Goal: Task Accomplishment & Management: Complete application form

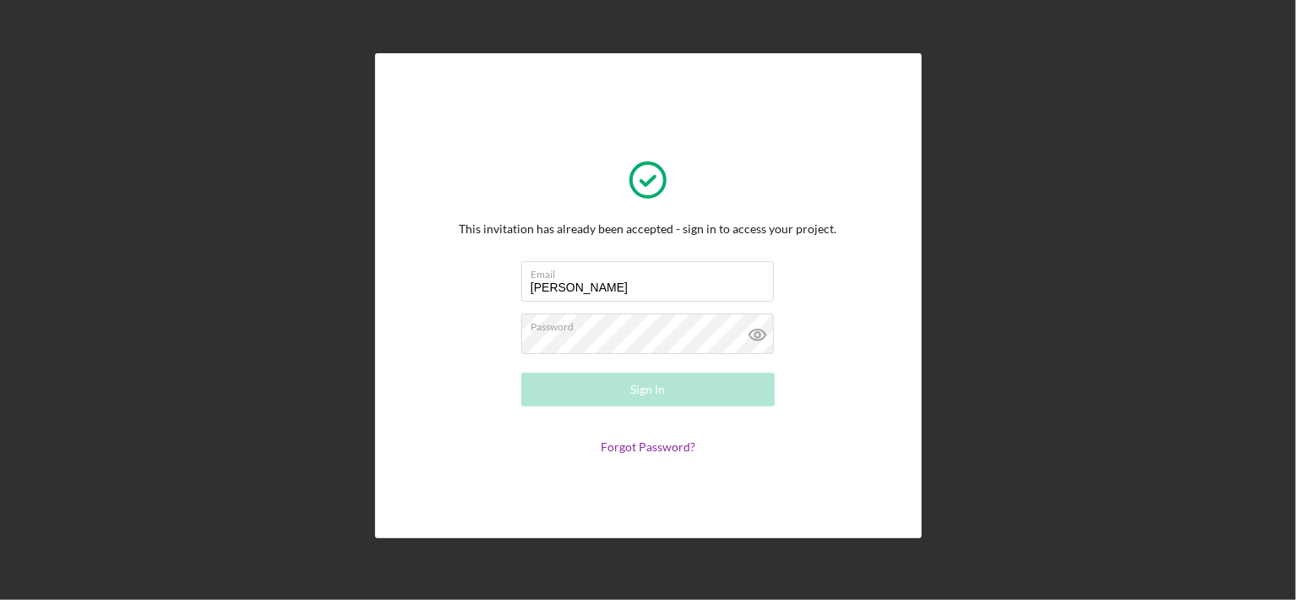
drag, startPoint x: 593, startPoint y: 301, endPoint x: 419, endPoint y: 342, distance: 178.9
click at [419, 342] on div "This invitation has already been accepted - sign in to access your project. Ema…" at bounding box center [648, 295] width 547 height 485
type input "[EMAIL_ADDRESS][DOMAIN_NAME]"
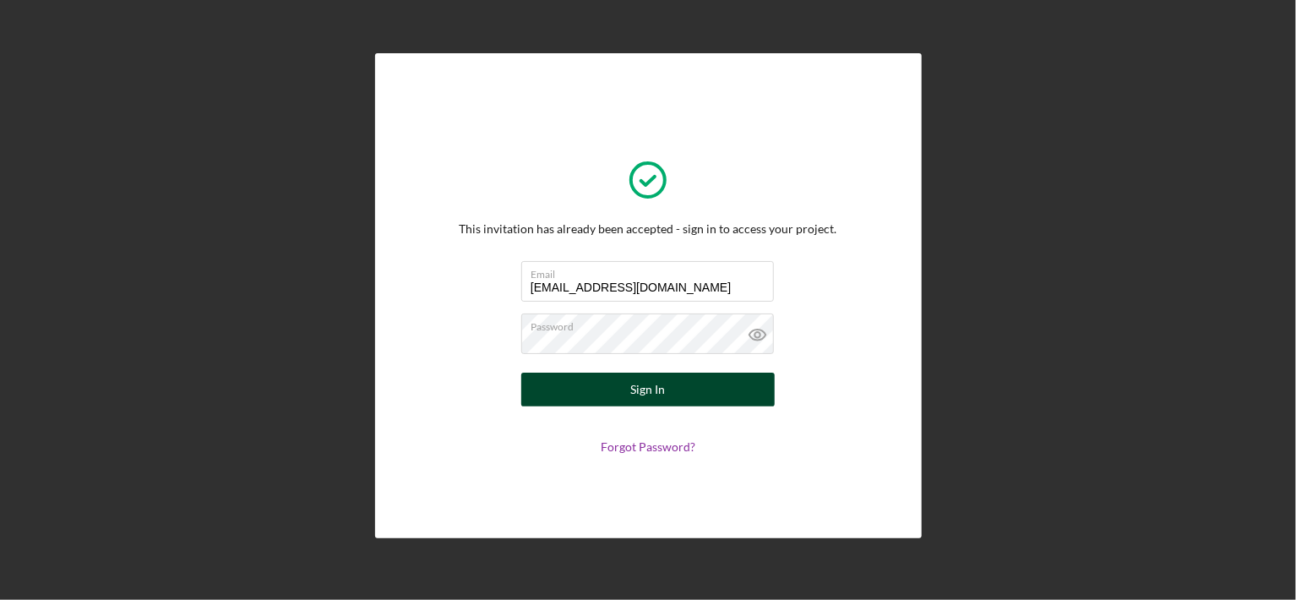
click at [640, 393] on div "Sign In" at bounding box center [648, 390] width 35 height 34
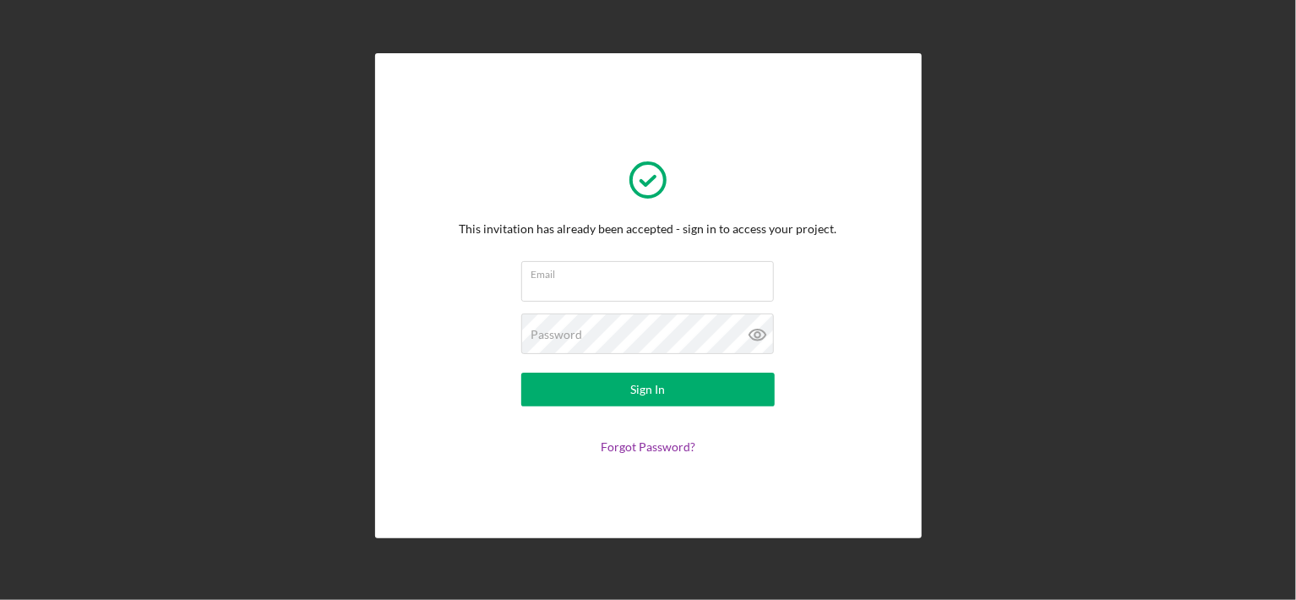
type input "[PERSON_NAME]"
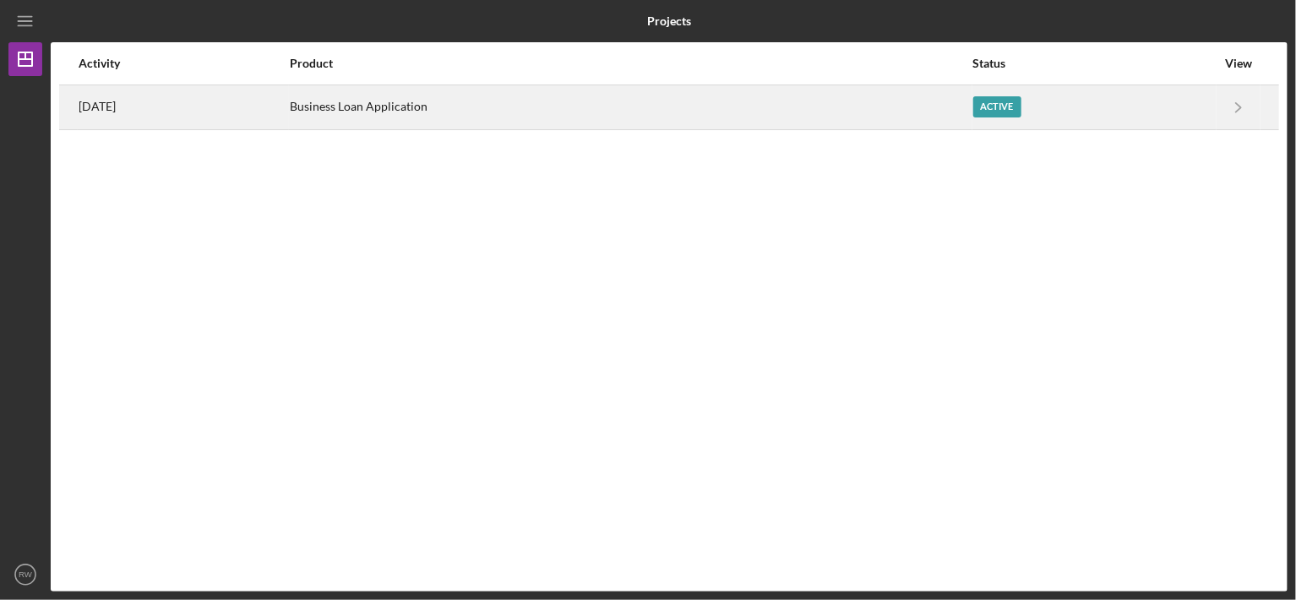
click at [1005, 102] on div "Active" at bounding box center [997, 106] width 48 height 21
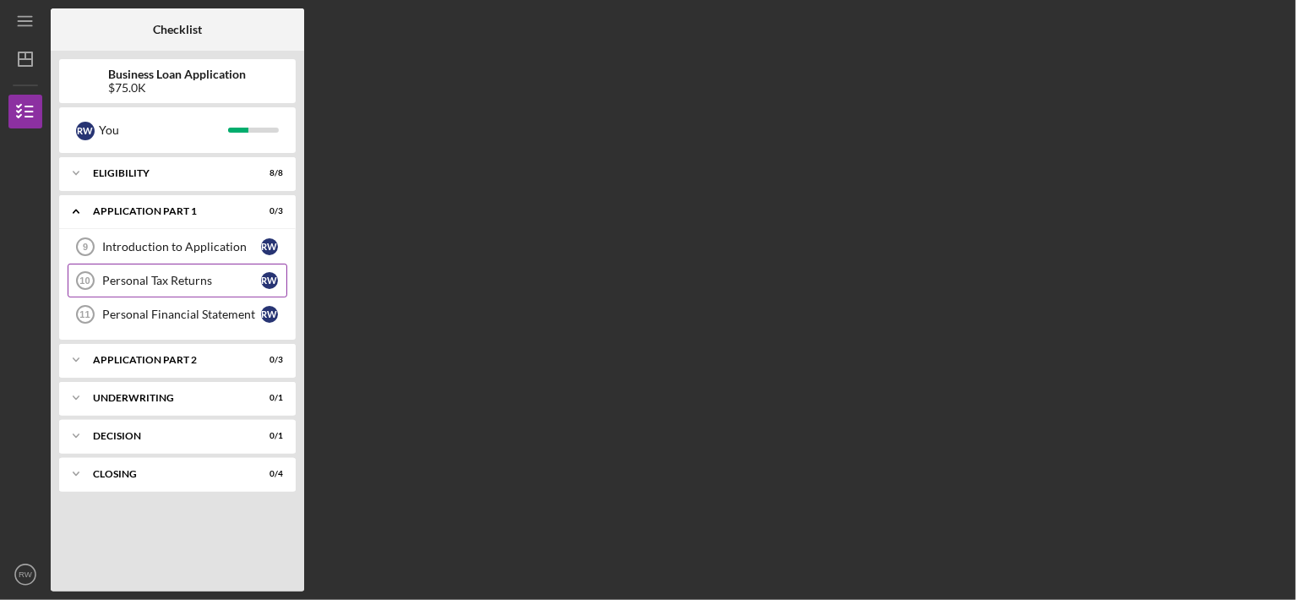
click at [189, 279] on div "Personal Tax Returns" at bounding box center [181, 281] width 159 height 14
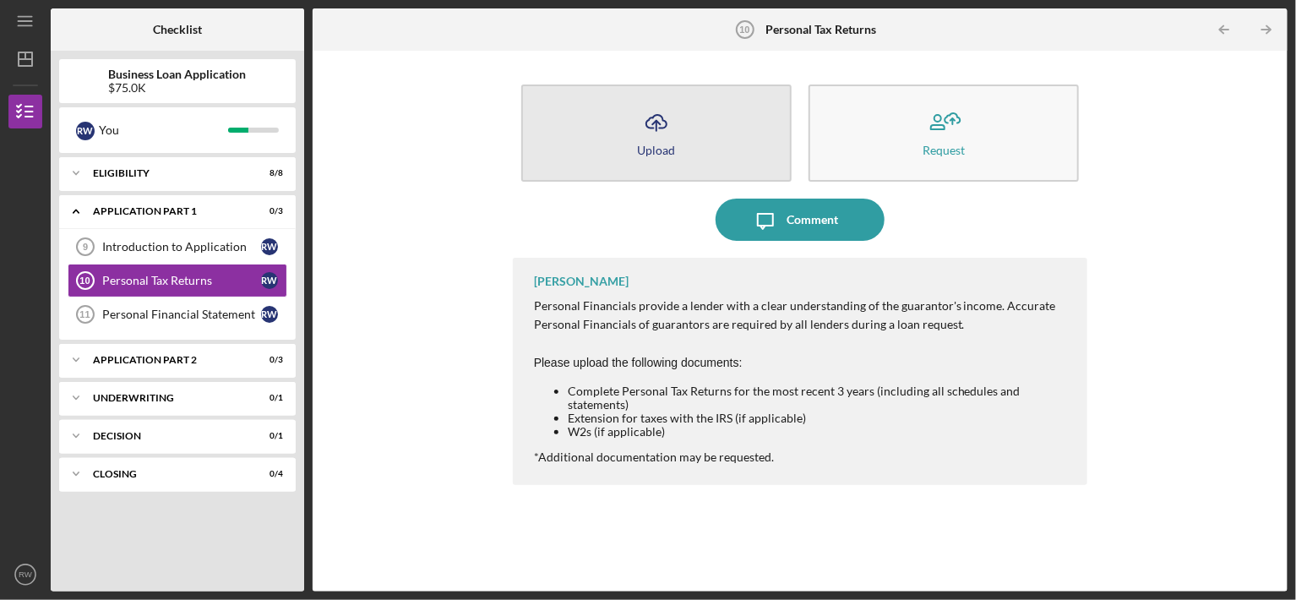
click at [659, 139] on icon "Icon/Upload" at bounding box center [656, 122] width 42 height 42
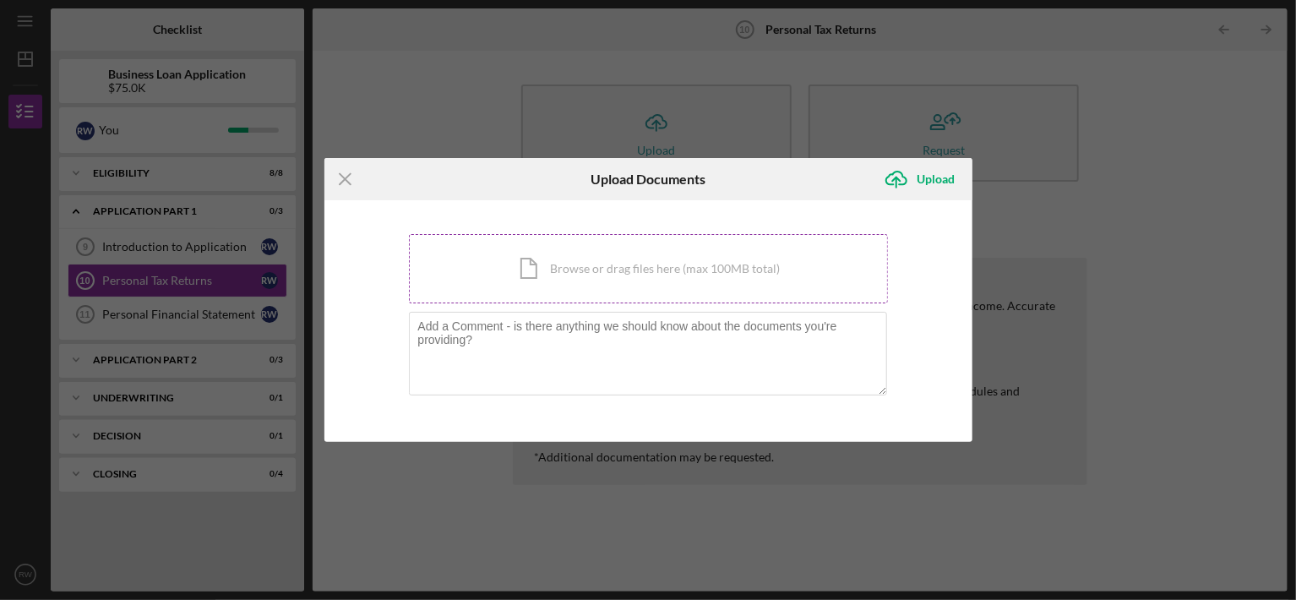
click at [527, 270] on div "Icon/Document Browse or drag files here (max 100MB total) Tap to choose files o…" at bounding box center [648, 268] width 479 height 69
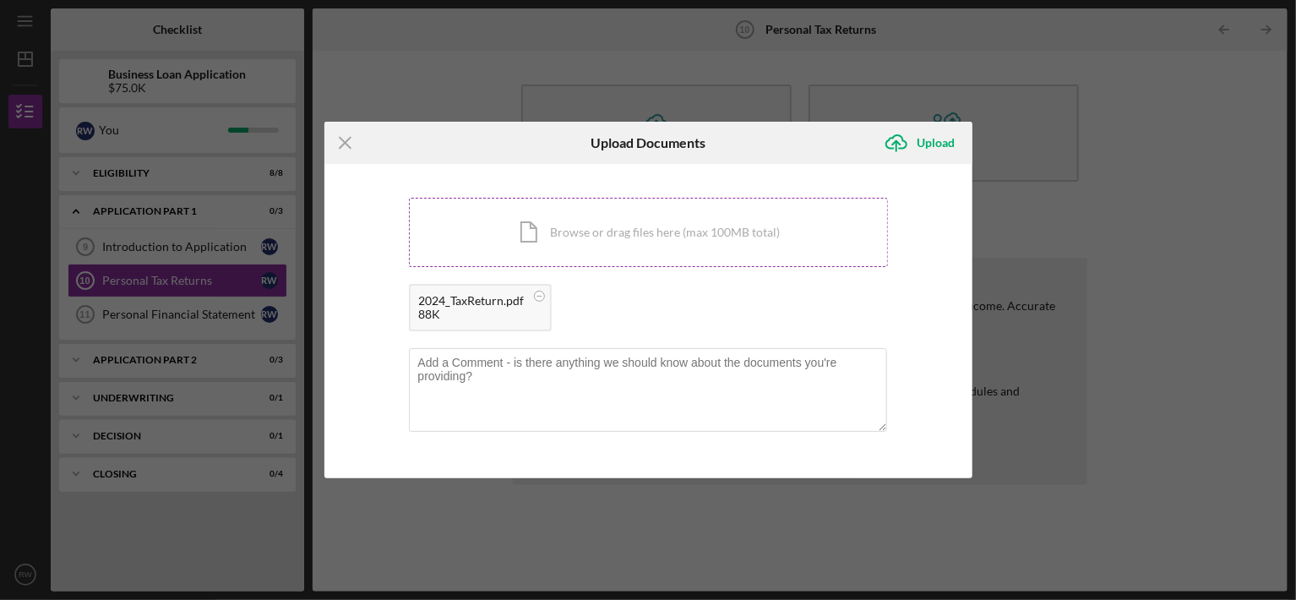
click at [584, 241] on div "Icon/Document Browse or drag files here (max 100MB total) Tap to choose files o…" at bounding box center [648, 232] width 479 height 69
click at [566, 234] on div "Icon/Document Browse or drag files here (max 100MB total) Tap to choose files o…" at bounding box center [648, 232] width 479 height 69
click at [936, 142] on div "Upload" at bounding box center [937, 143] width 38 height 34
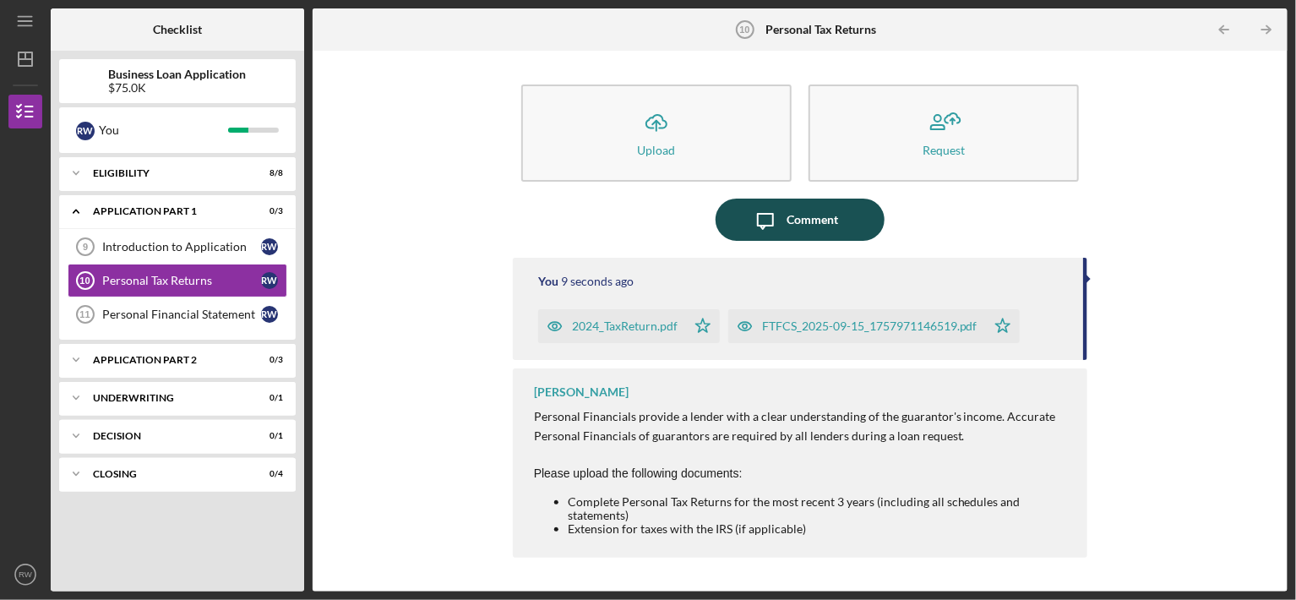
click at [815, 204] on div "Comment" at bounding box center [813, 220] width 52 height 42
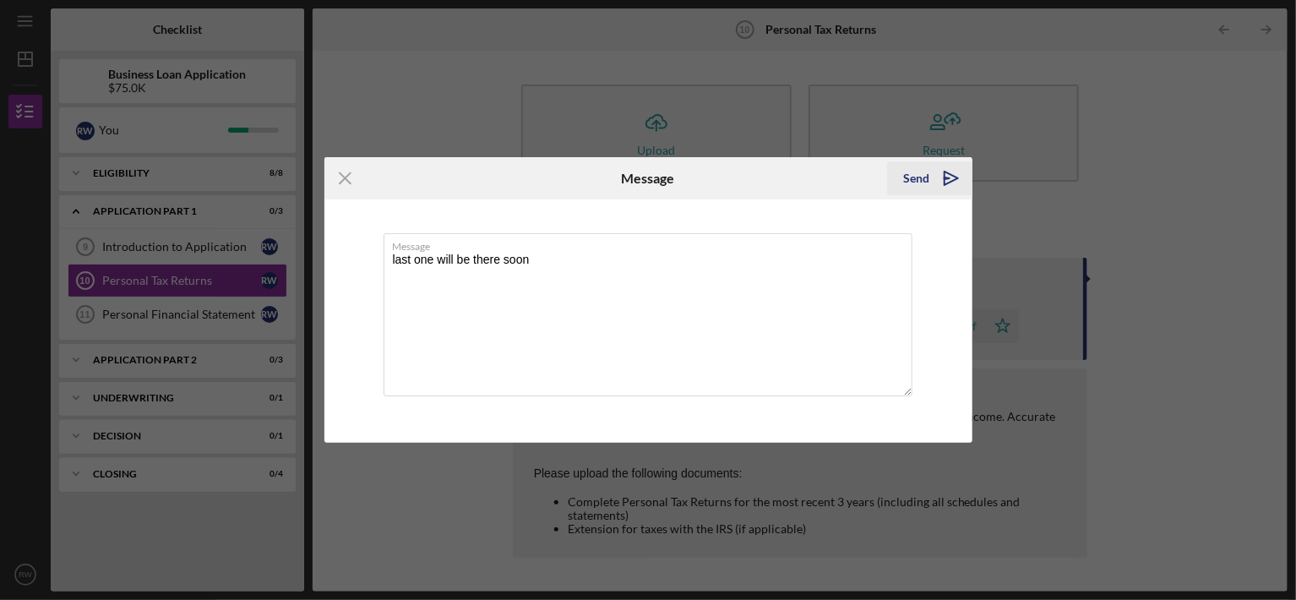
type textarea "last one will be there soon"
click at [924, 183] on div "Send" at bounding box center [917, 178] width 26 height 34
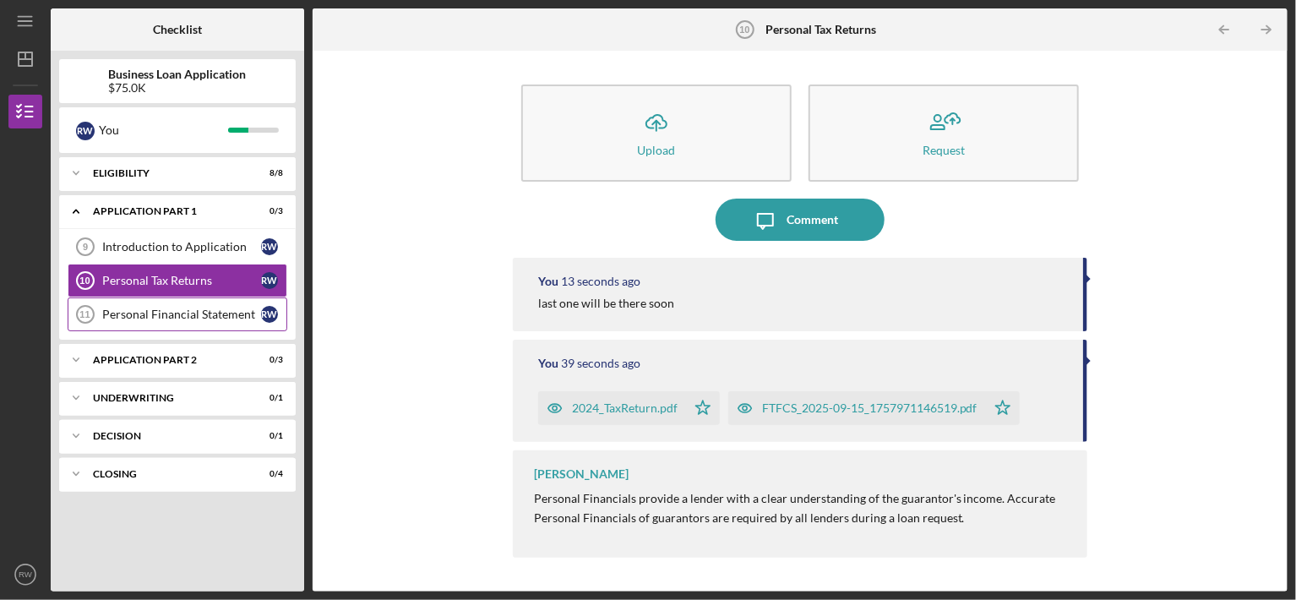
click at [252, 313] on div "Personal Financial Statement" at bounding box center [181, 315] width 159 height 14
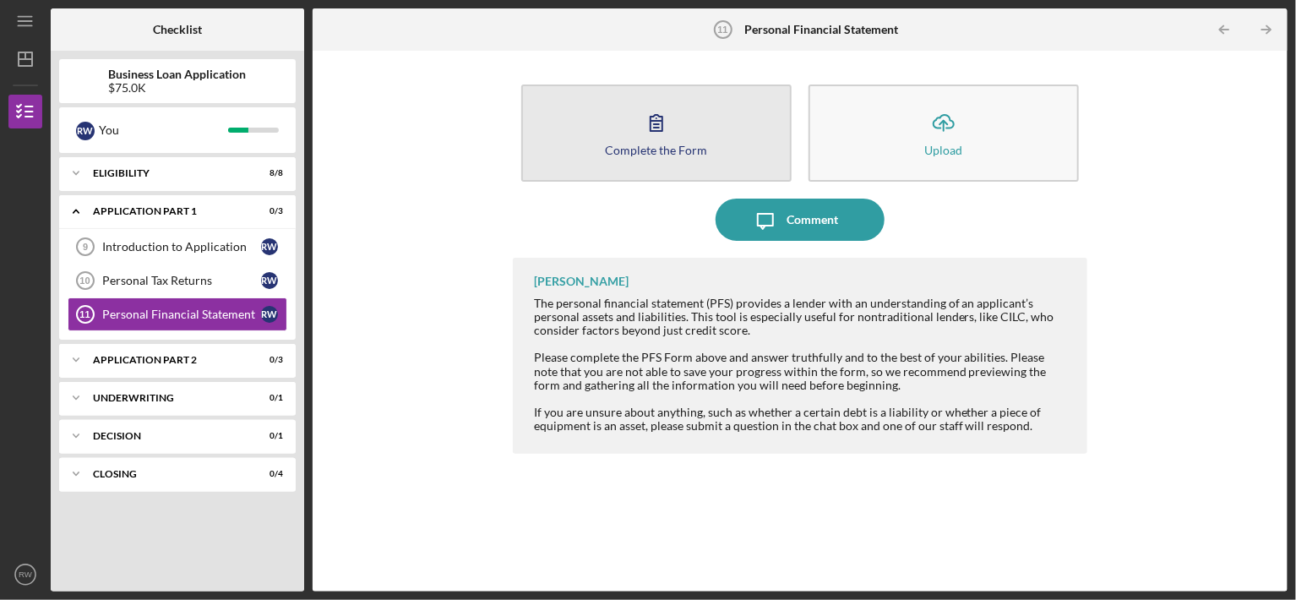
click at [641, 139] on icon "button" at bounding box center [656, 122] width 42 height 42
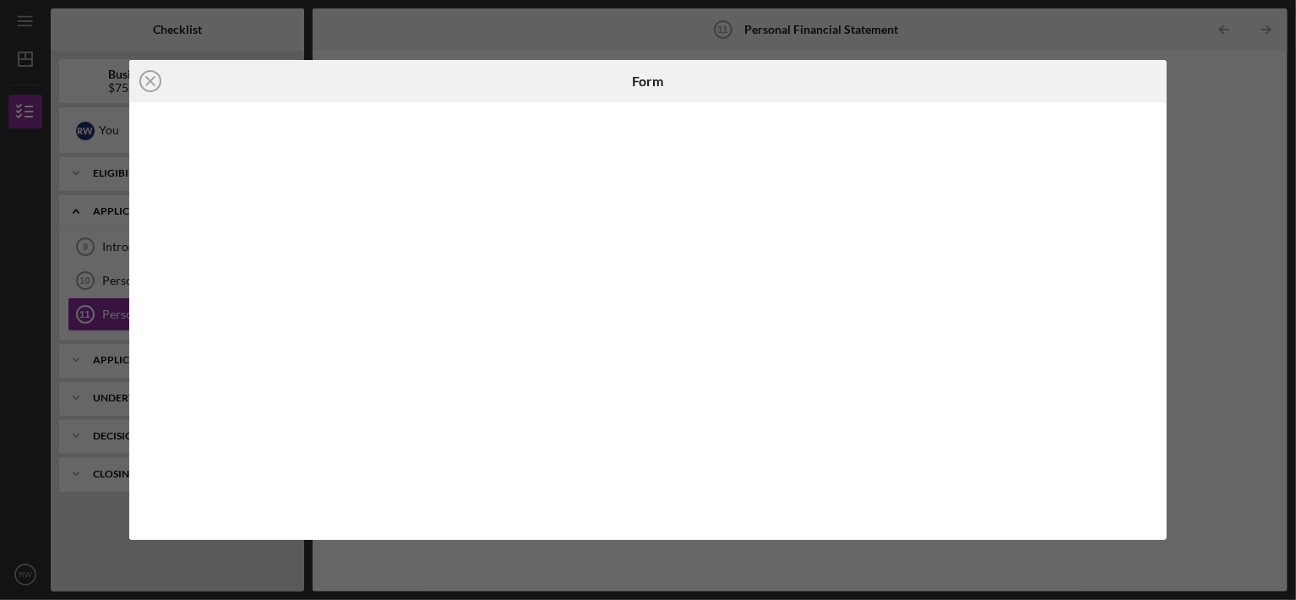
click at [1158, 205] on div at bounding box center [647, 321] width 1037 height 438
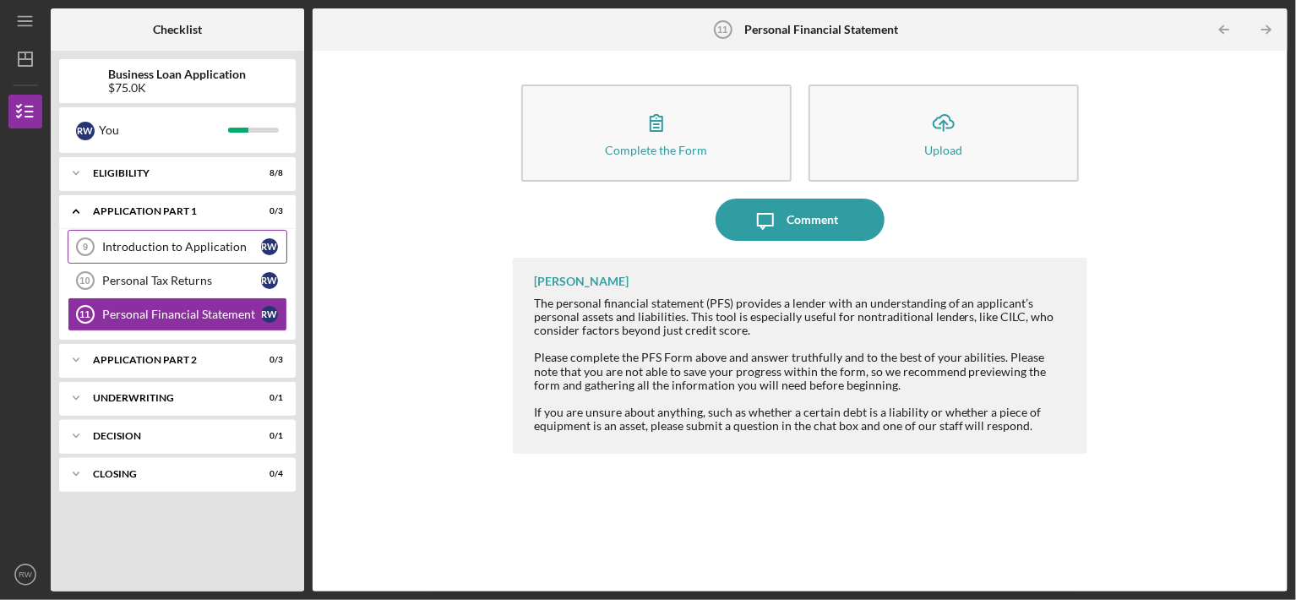
click at [232, 244] on div "Introduction to Application" at bounding box center [181, 247] width 159 height 14
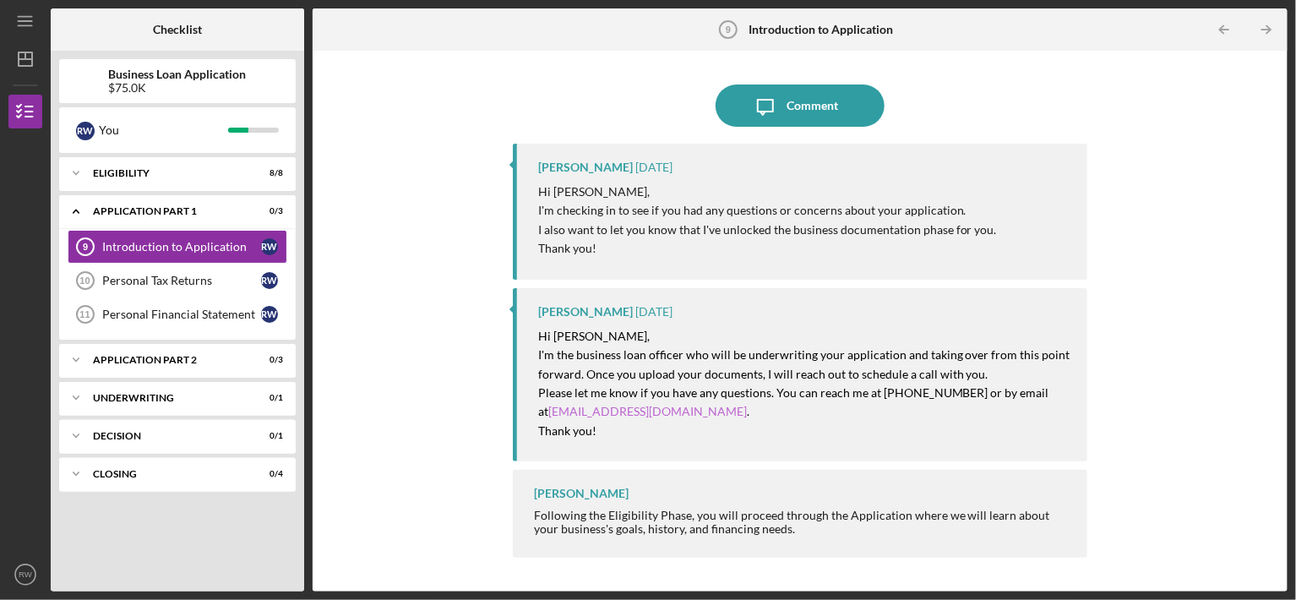
click at [656, 410] on link "[EMAIL_ADDRESS][DOMAIN_NAME]" at bounding box center [647, 411] width 199 height 14
click at [646, 423] on p "Thank you!" at bounding box center [804, 431] width 532 height 19
click at [642, 416] on link "[EMAIL_ADDRESS][DOMAIN_NAME]" at bounding box center [647, 411] width 199 height 14
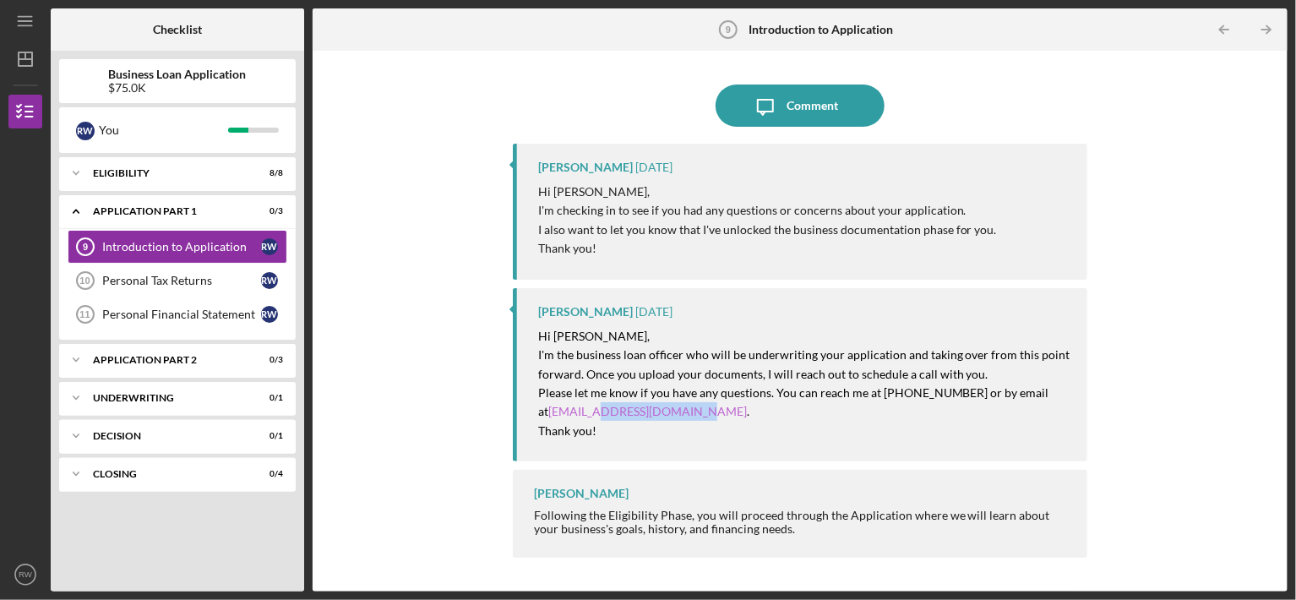
click at [642, 416] on link "[EMAIL_ADDRESS][DOMAIN_NAME]" at bounding box center [647, 411] width 199 height 14
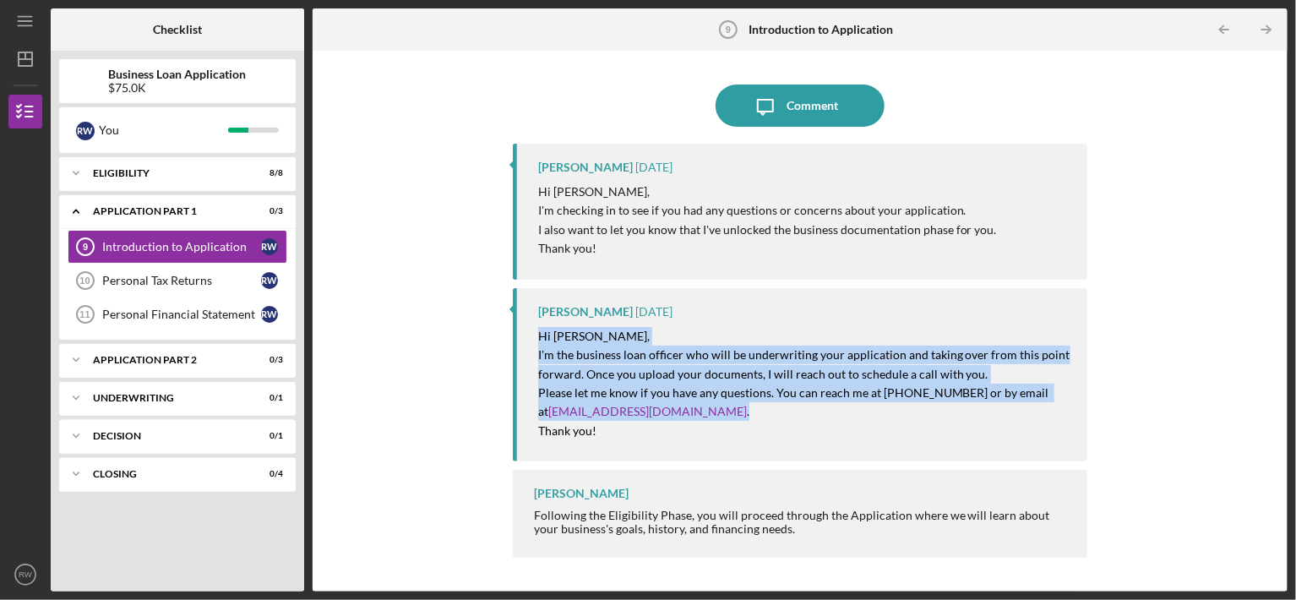
drag, startPoint x: 460, startPoint y: 447, endPoint x: 470, endPoint y: 325, distance: 122.0
click at [470, 325] on div "Icon/Message Comment [PERSON_NAME] [DATE] Hi [PERSON_NAME], I'm checking in to …" at bounding box center [800, 321] width 958 height 524
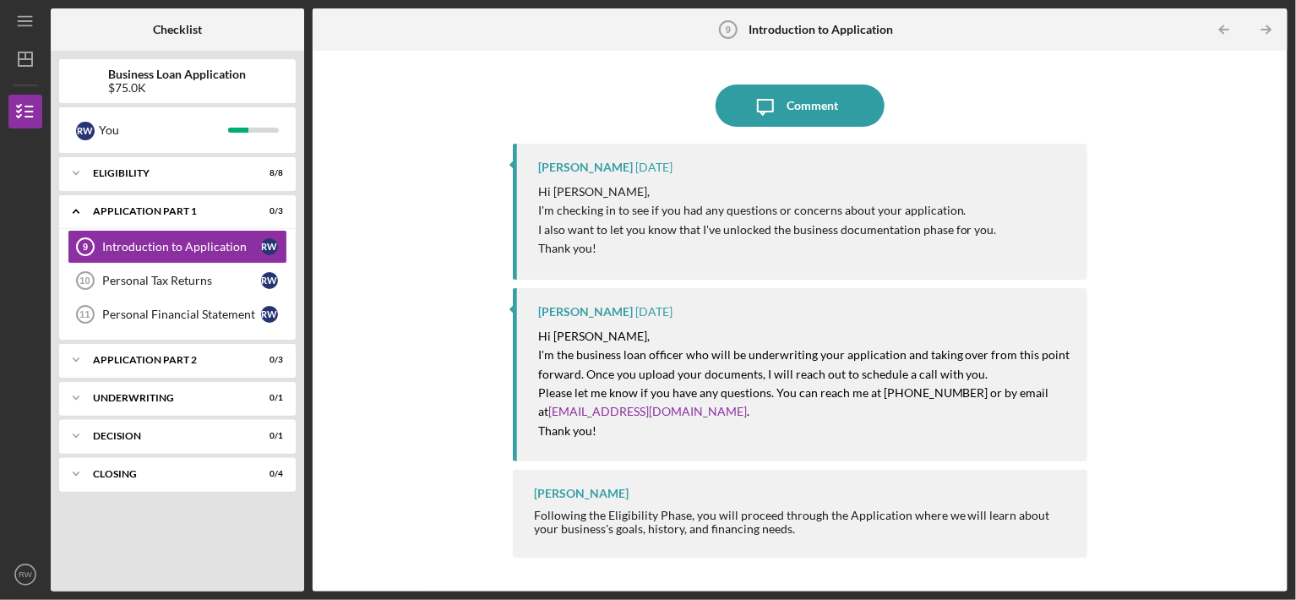
click at [674, 442] on div "[PERSON_NAME] [DATE] Hi [PERSON_NAME], I'm the business loan officer who will b…" at bounding box center [800, 374] width 575 height 173
click at [415, 264] on div "Icon/Message Comment [PERSON_NAME] [DATE] Hi [PERSON_NAME], I'm checking in to …" at bounding box center [800, 321] width 958 height 524
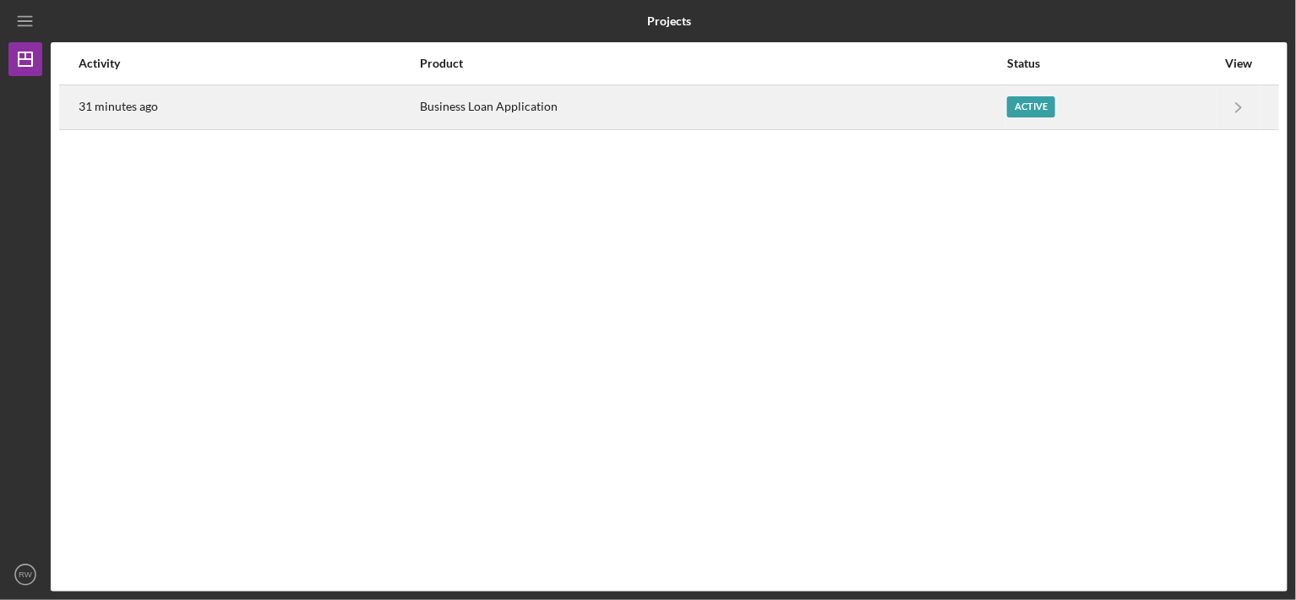
click at [1017, 106] on div "Active" at bounding box center [1031, 106] width 48 height 21
